Goal: Task Accomplishment & Management: Use online tool/utility

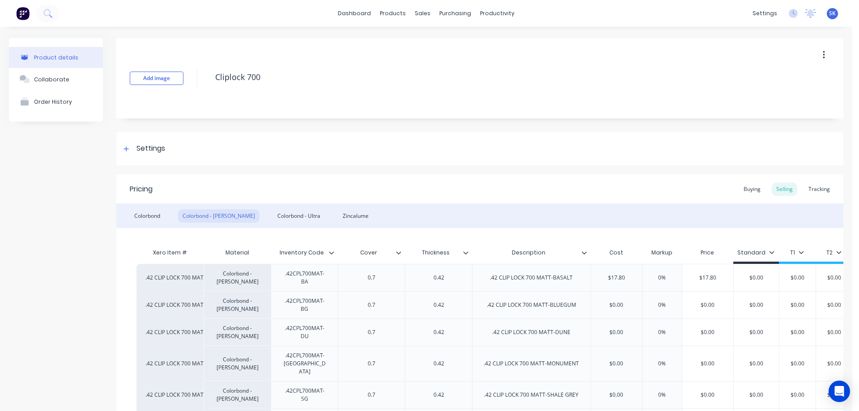
click at [26, 21] on button at bounding box center [22, 13] width 19 height 18
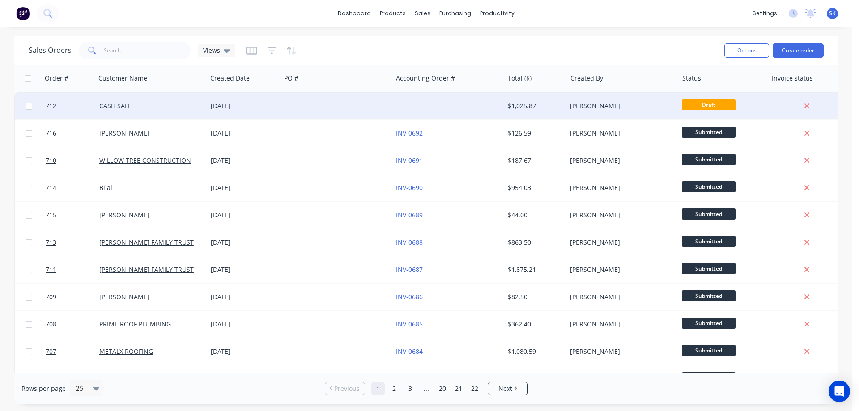
click at [439, 105] on div at bounding box center [448, 106] width 111 height 27
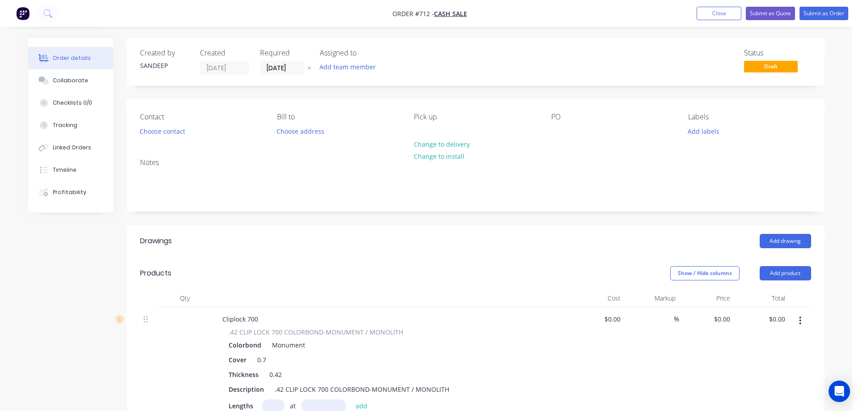
type input "$13.80"
type input "$370.12"
type input "$2.66"
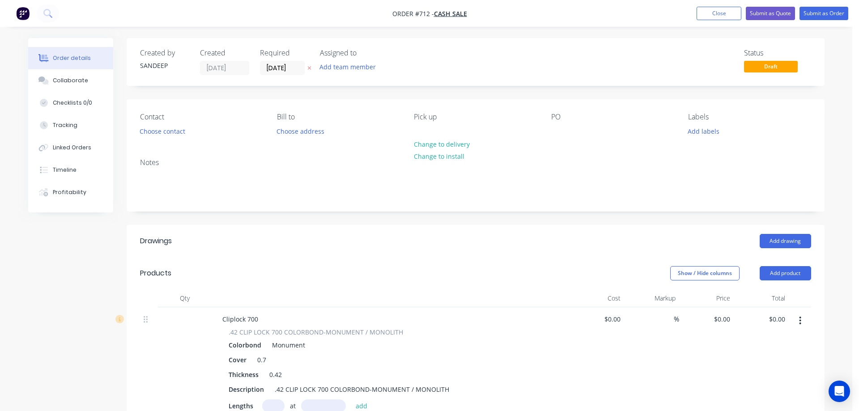
type input "$79.80"
type input "$8.36"
type input "$50.16"
type input "$13.80"
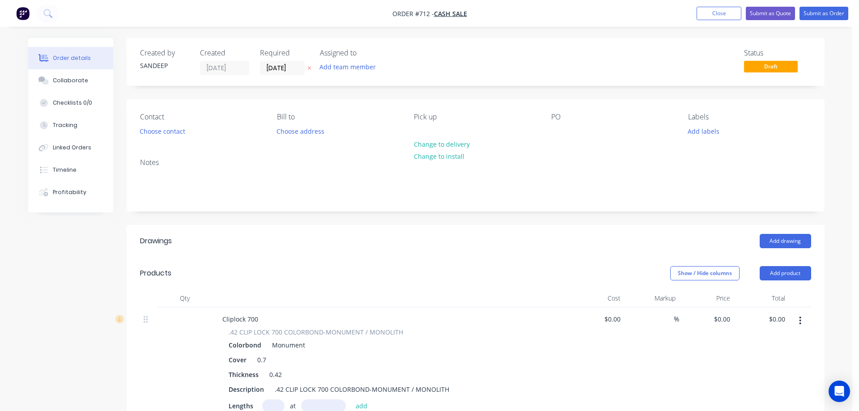
type input "$13.80"
type input "$267.03"
type input "$99.00"
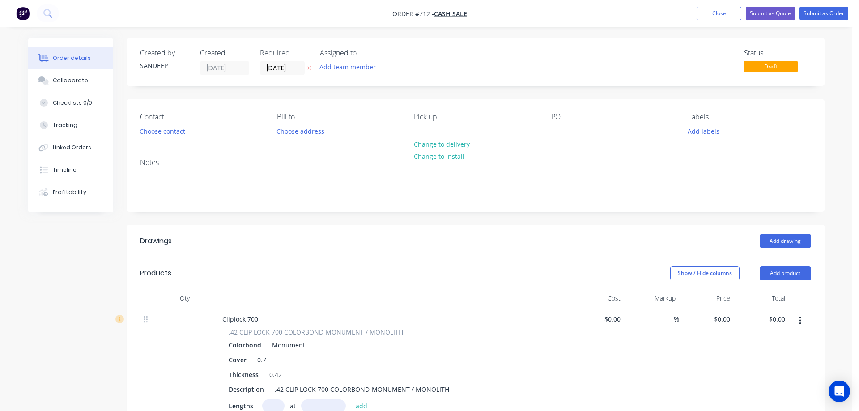
type input "$2.66"
type input "$66.50"
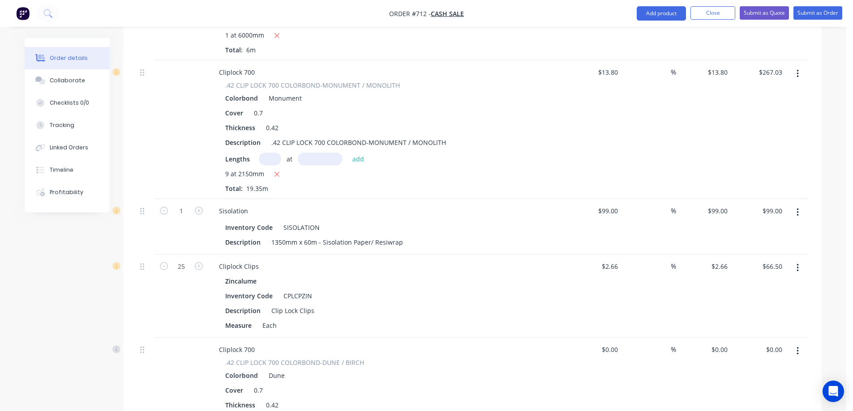
scroll to position [761, 0]
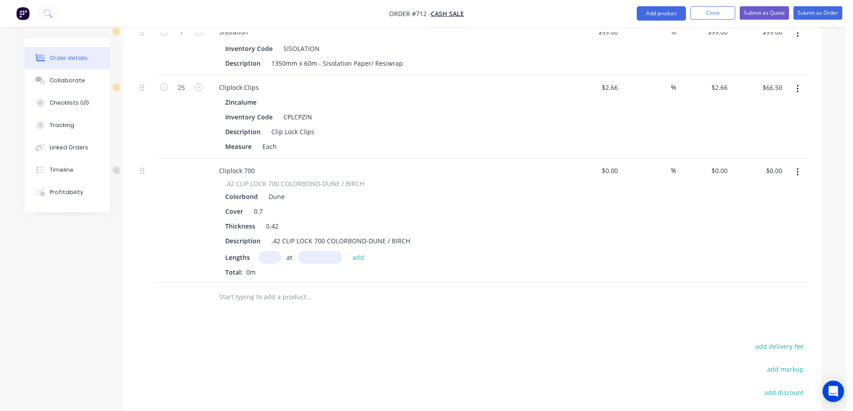
click at [795, 171] on button "button" at bounding box center [797, 172] width 21 height 16
click at [757, 245] on div "Delete" at bounding box center [765, 249] width 69 height 13
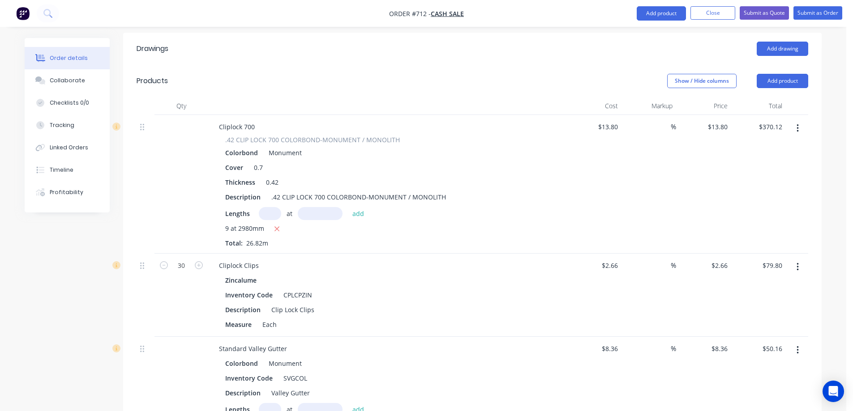
scroll to position [45, 0]
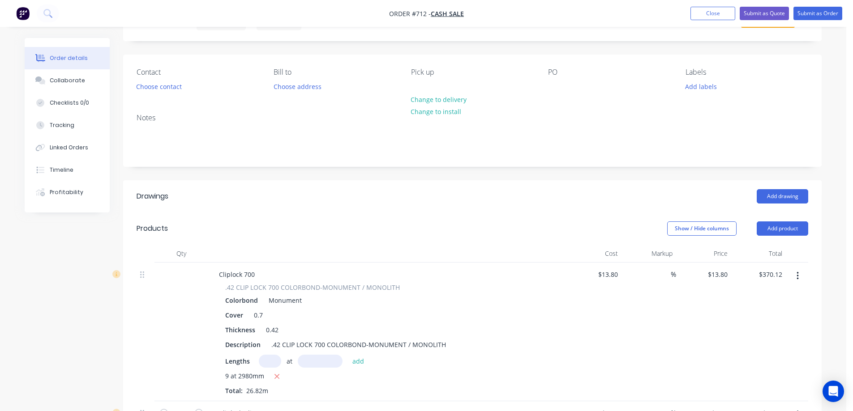
click at [20, 13] on img "button" at bounding box center [22, 13] width 13 height 13
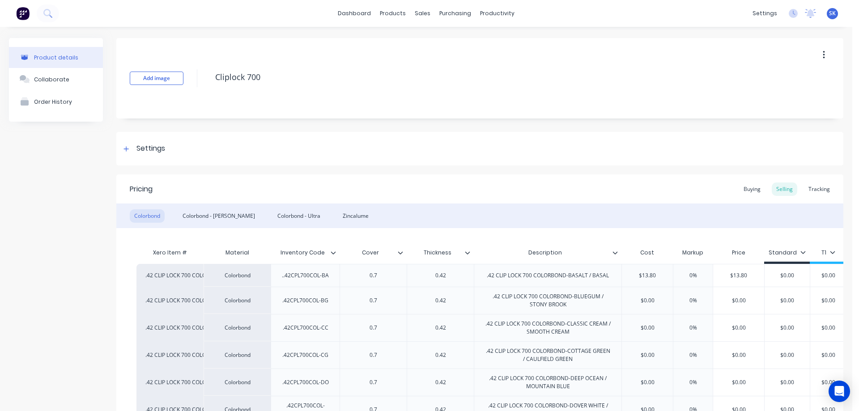
click at [28, 21] on button at bounding box center [22, 13] width 19 height 18
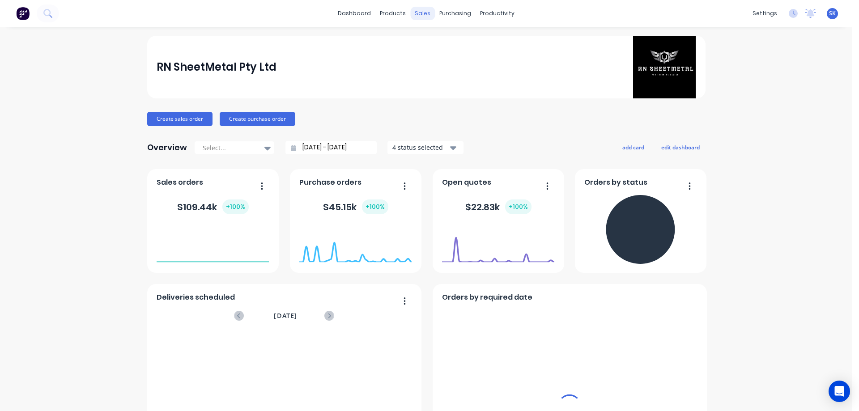
click at [419, 16] on div "sales" at bounding box center [422, 13] width 25 height 13
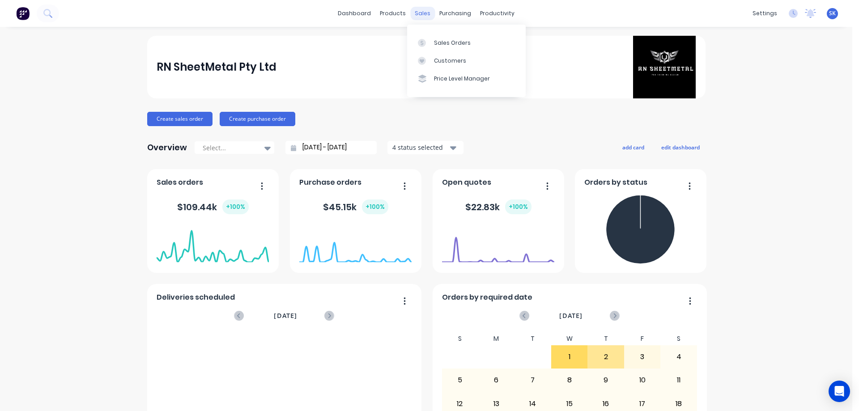
click at [423, 18] on div "sales" at bounding box center [422, 13] width 25 height 13
click at [439, 44] on div "Sales Orders" at bounding box center [452, 43] width 37 height 8
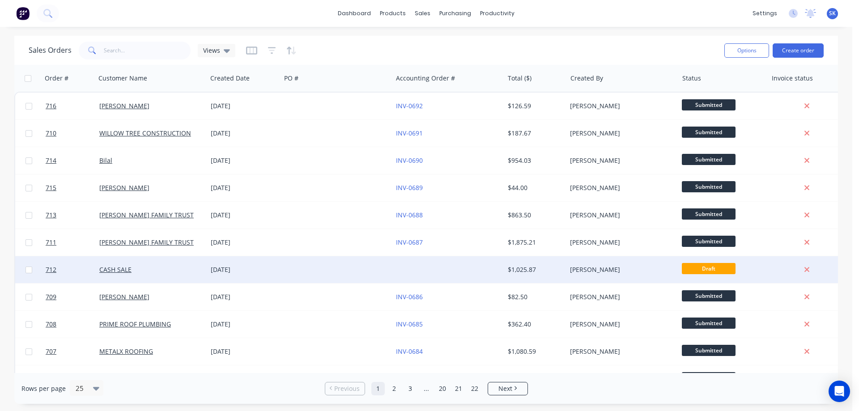
click at [314, 263] on div at bounding box center [336, 269] width 111 height 27
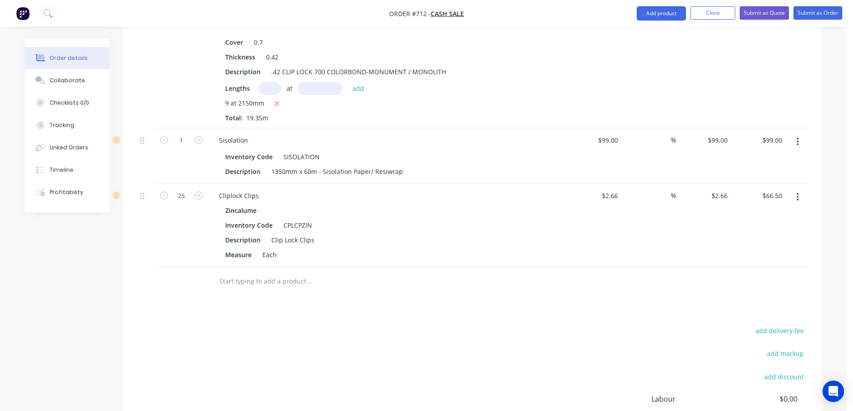
scroll to position [632, 0]
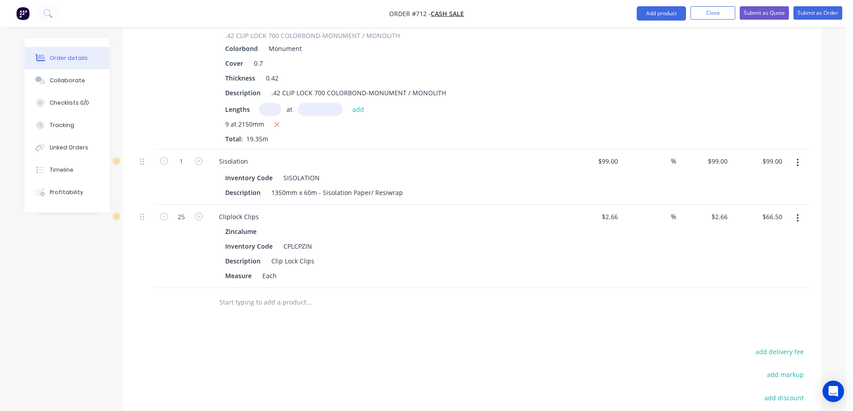
click at [289, 304] on input "text" at bounding box center [308, 303] width 179 height 18
click at [662, 13] on button "Add product" at bounding box center [661, 13] width 49 height 14
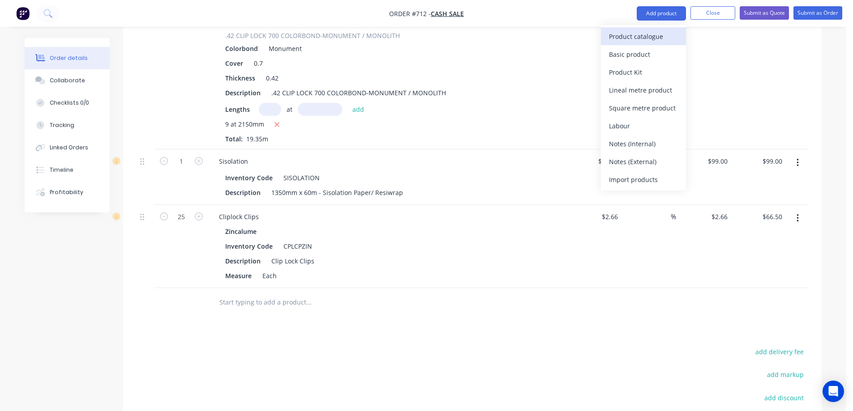
click at [654, 30] on div "Product catalogue" at bounding box center [643, 36] width 69 height 13
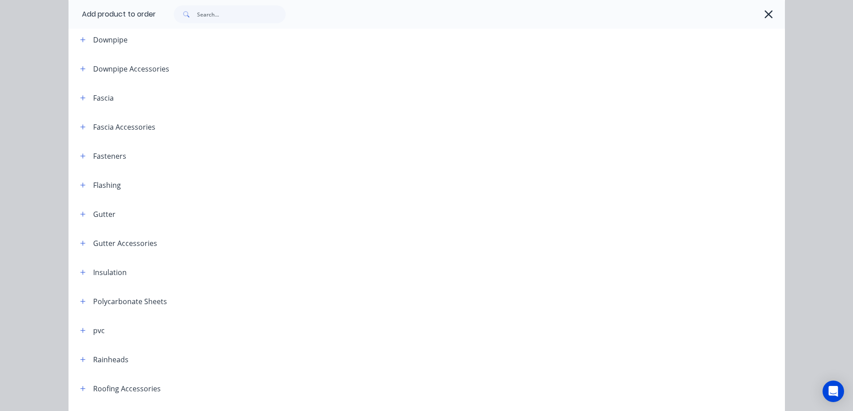
scroll to position [221, 0]
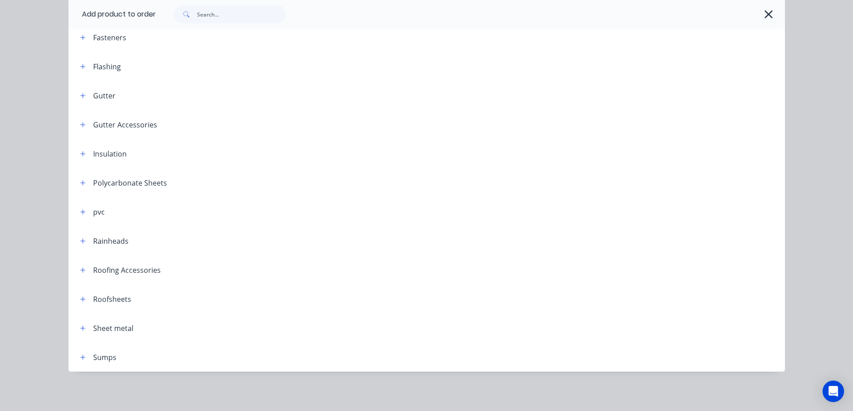
click at [77, 305] on header "Roofsheets" at bounding box center [426, 299] width 716 height 29
click at [80, 300] on icon "button" at bounding box center [82, 299] width 5 height 6
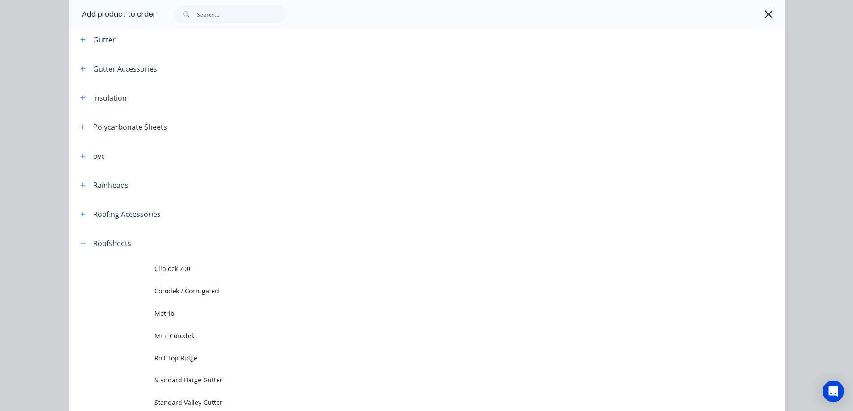
scroll to position [400, 0]
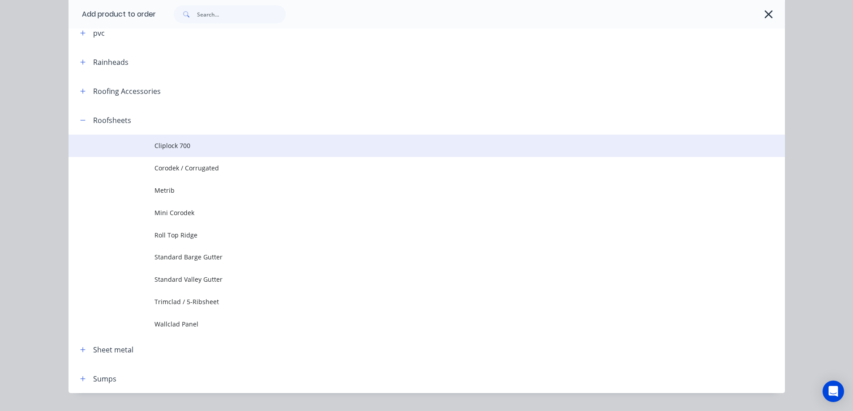
click at [179, 150] on span "Cliplock 700" at bounding box center [406, 145] width 504 height 9
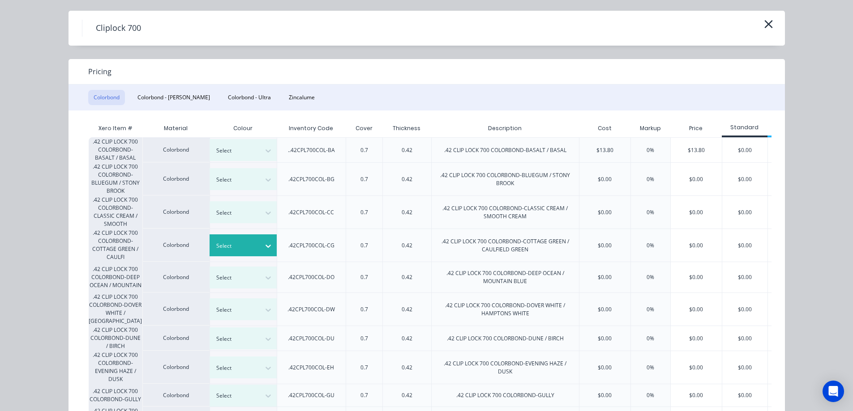
scroll to position [0, 0]
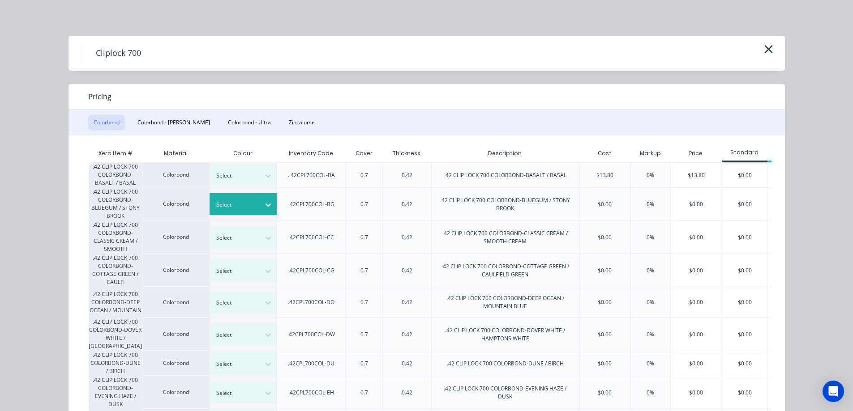
click at [265, 205] on icon at bounding box center [267, 205] width 5 height 3
click at [764, 47] on icon "button" at bounding box center [768, 49] width 9 height 13
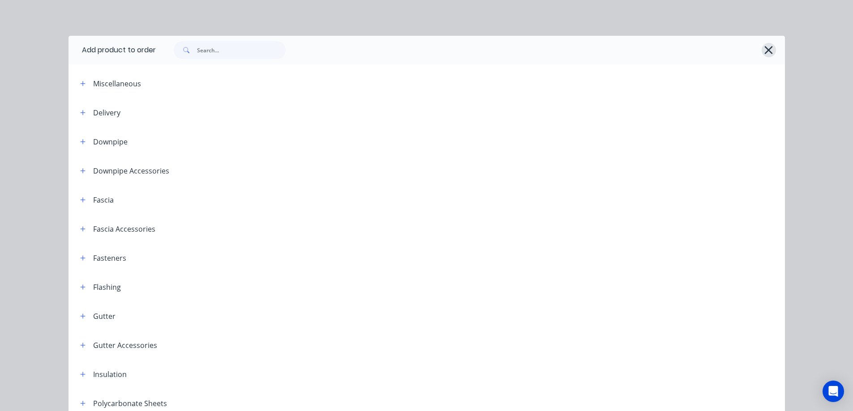
click at [765, 52] on icon "button" at bounding box center [769, 50] width 8 height 8
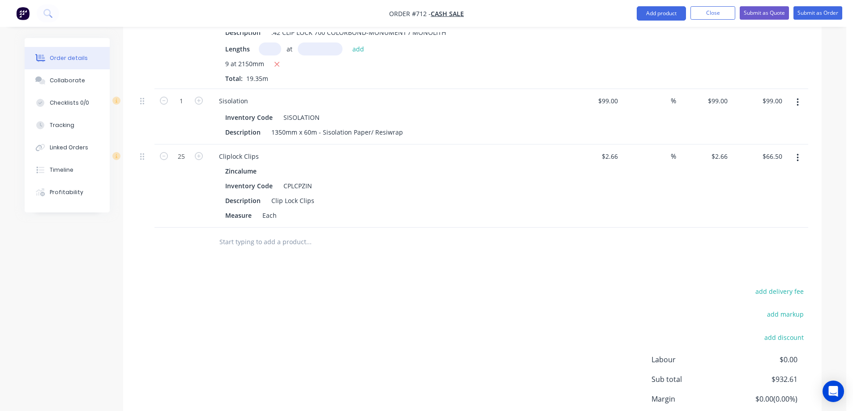
scroll to position [721, 0]
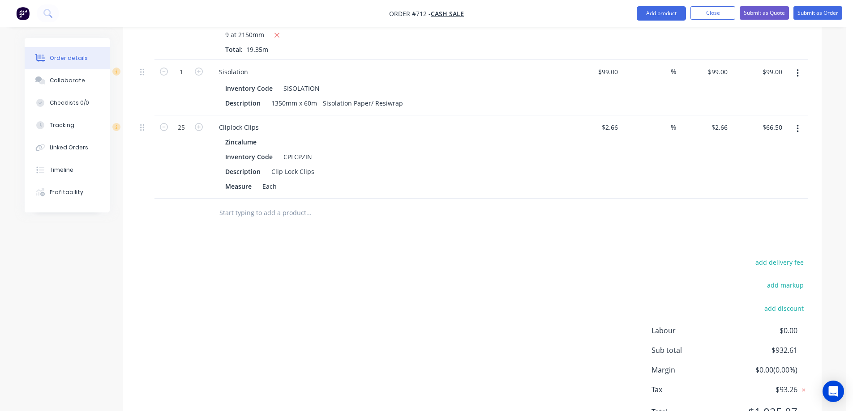
click at [253, 213] on input "text" at bounding box center [308, 213] width 179 height 18
click at [654, 17] on button "Add product" at bounding box center [661, 13] width 49 height 14
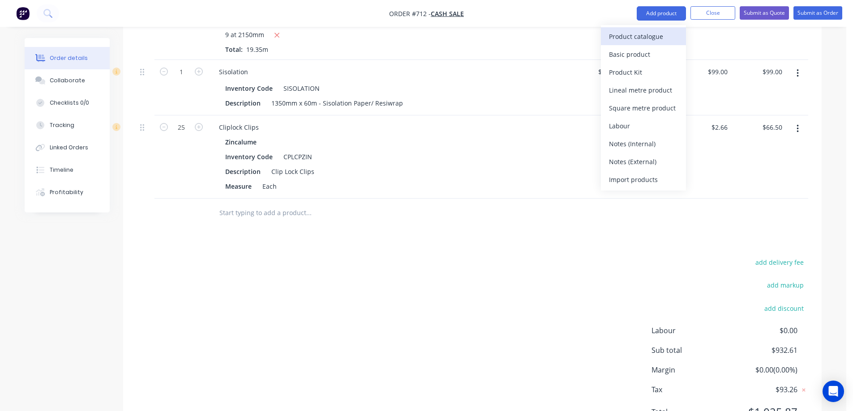
click at [645, 37] on div "Product catalogue" at bounding box center [643, 36] width 69 height 13
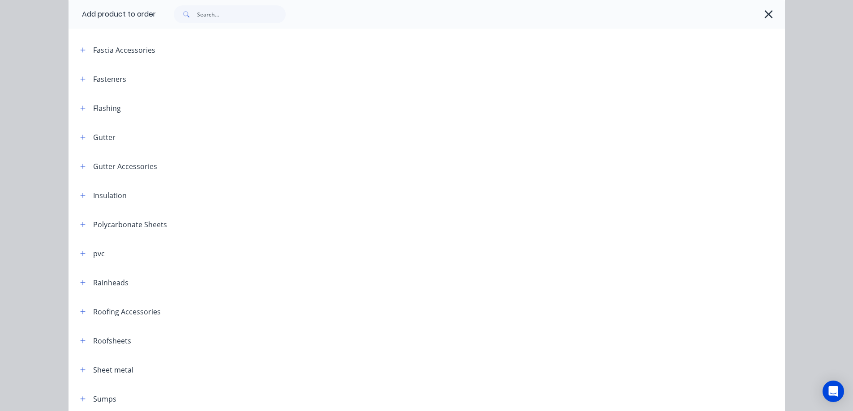
scroll to position [221, 0]
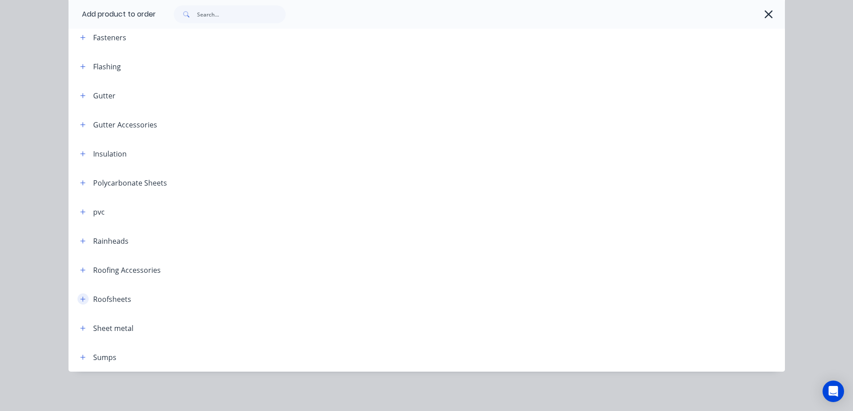
click at [81, 299] on icon "button" at bounding box center [82, 299] width 5 height 5
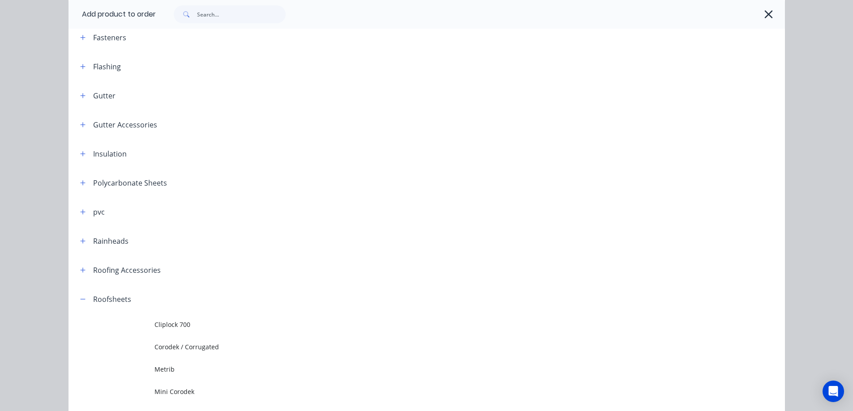
scroll to position [242, 0]
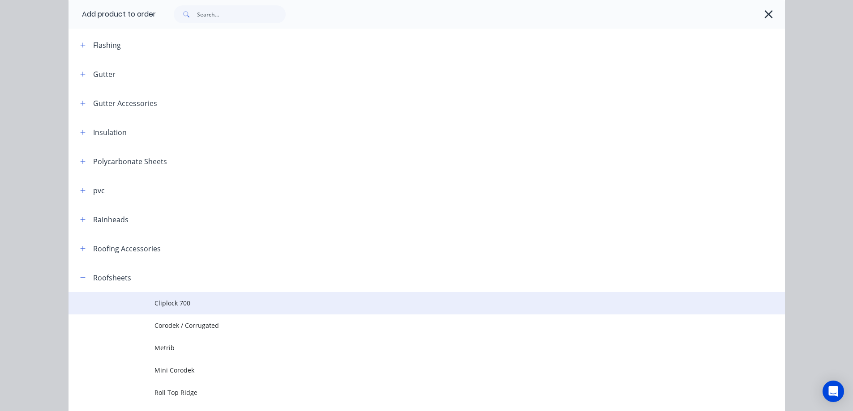
click at [187, 303] on span "Cliplock 700" at bounding box center [406, 303] width 504 height 9
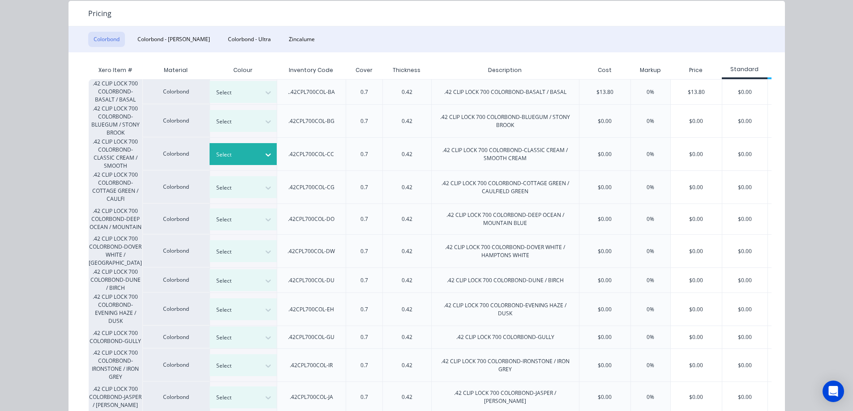
scroll to position [90, 0]
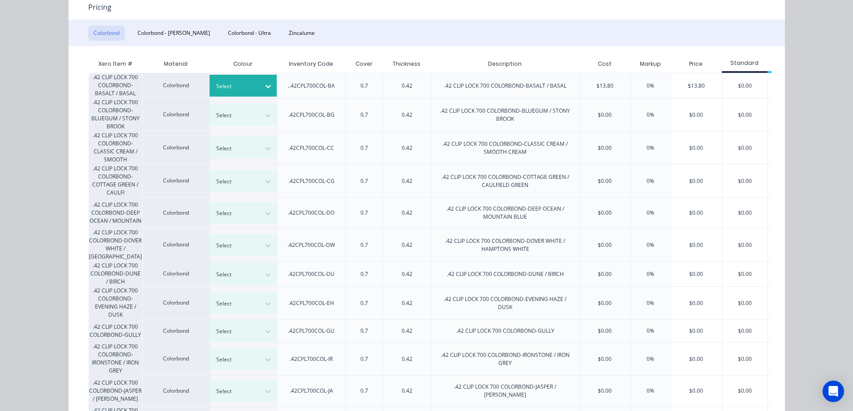
click at [265, 91] on div at bounding box center [268, 86] width 16 height 14
click at [265, 277] on icon at bounding box center [268, 274] width 9 height 9
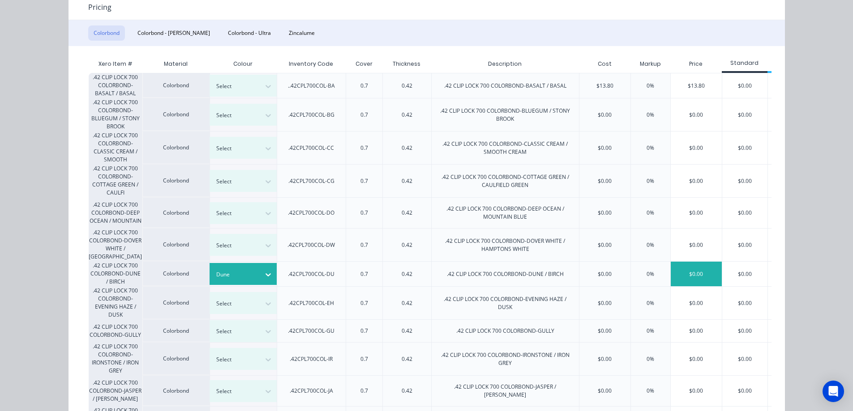
click at [699, 273] on div "$0.00" at bounding box center [696, 274] width 51 height 25
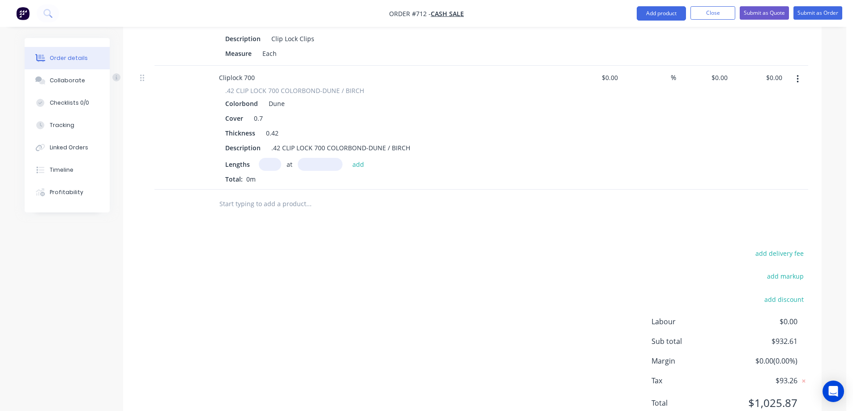
scroll to position [789, 0]
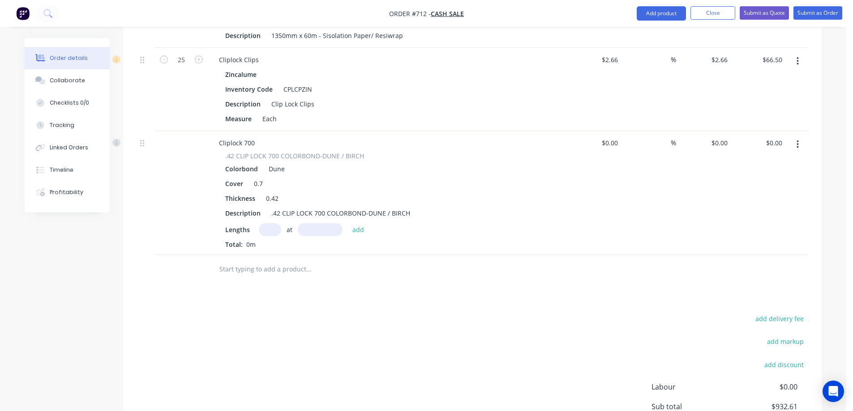
click at [798, 148] on icon "button" at bounding box center [797, 145] width 2 height 8
